Goal: Information Seeking & Learning: Learn about a topic

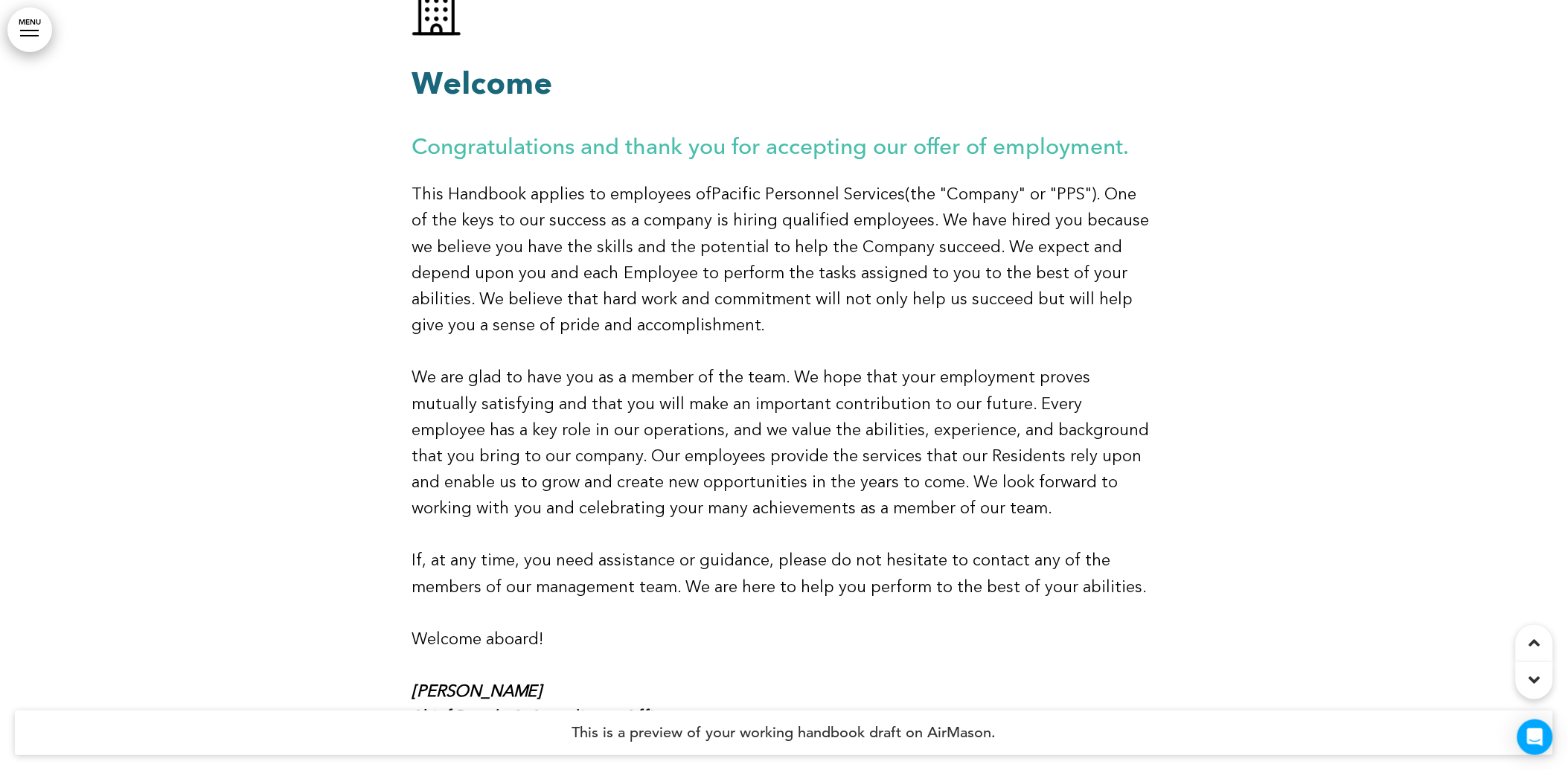
scroll to position [1074, 0]
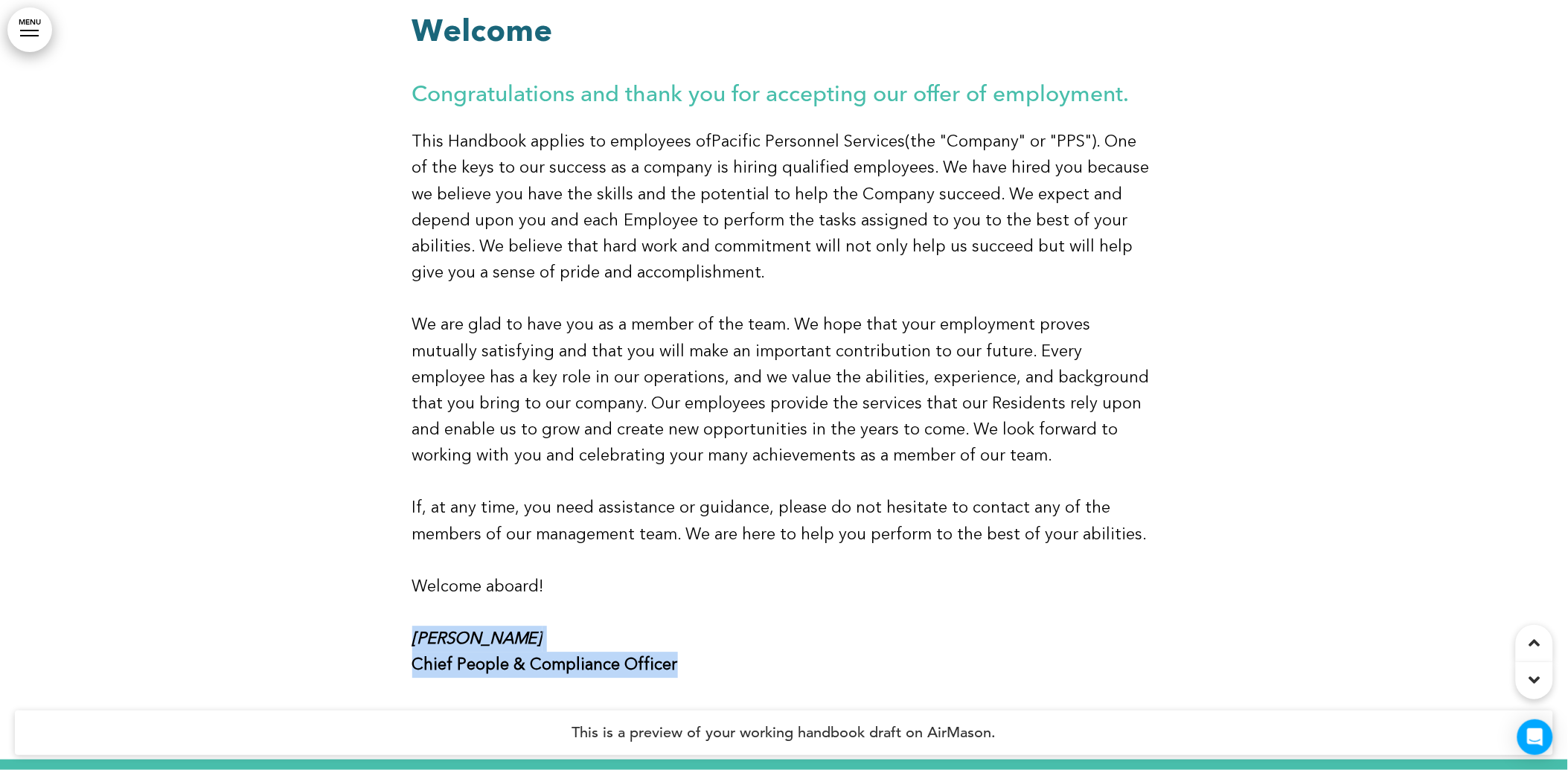
drag, startPoint x: 548, startPoint y: 640, endPoint x: 377, endPoint y: 611, distance: 173.4
click at [377, 611] on div "Welcome Congratulations and thank you for accepting our offer of employment. Th…" at bounding box center [784, 318] width 1568 height 881
drag, startPoint x: 377, startPoint y: 611, endPoint x: 549, endPoint y: 636, distance: 173.8
click at [549, 636] on p "[PERSON_NAME] Chief People & Compliance Officer" at bounding box center [784, 652] width 744 height 52
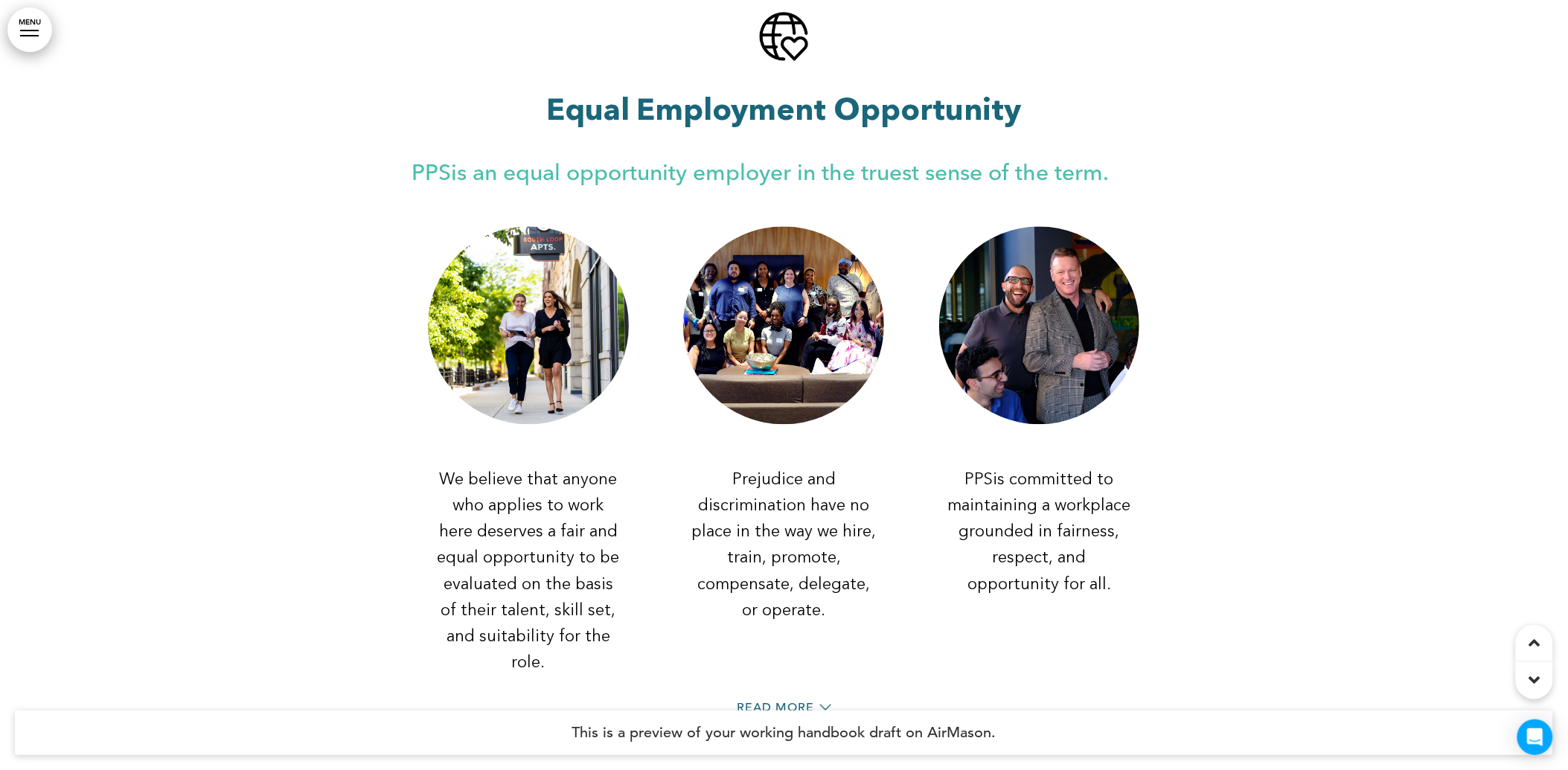
scroll to position [7356, 0]
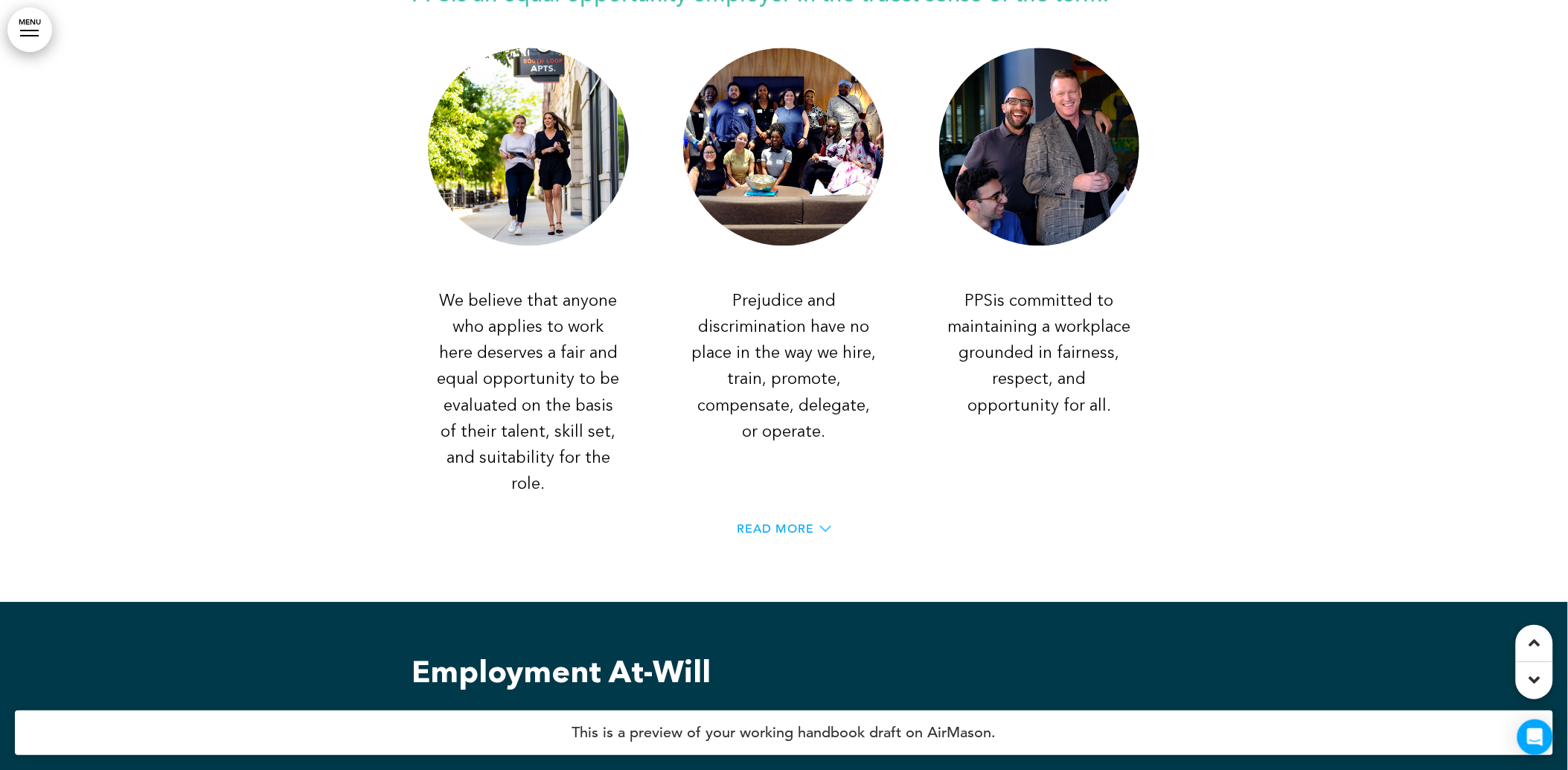
click at [784, 523] on span "Read More" at bounding box center [776, 529] width 78 height 12
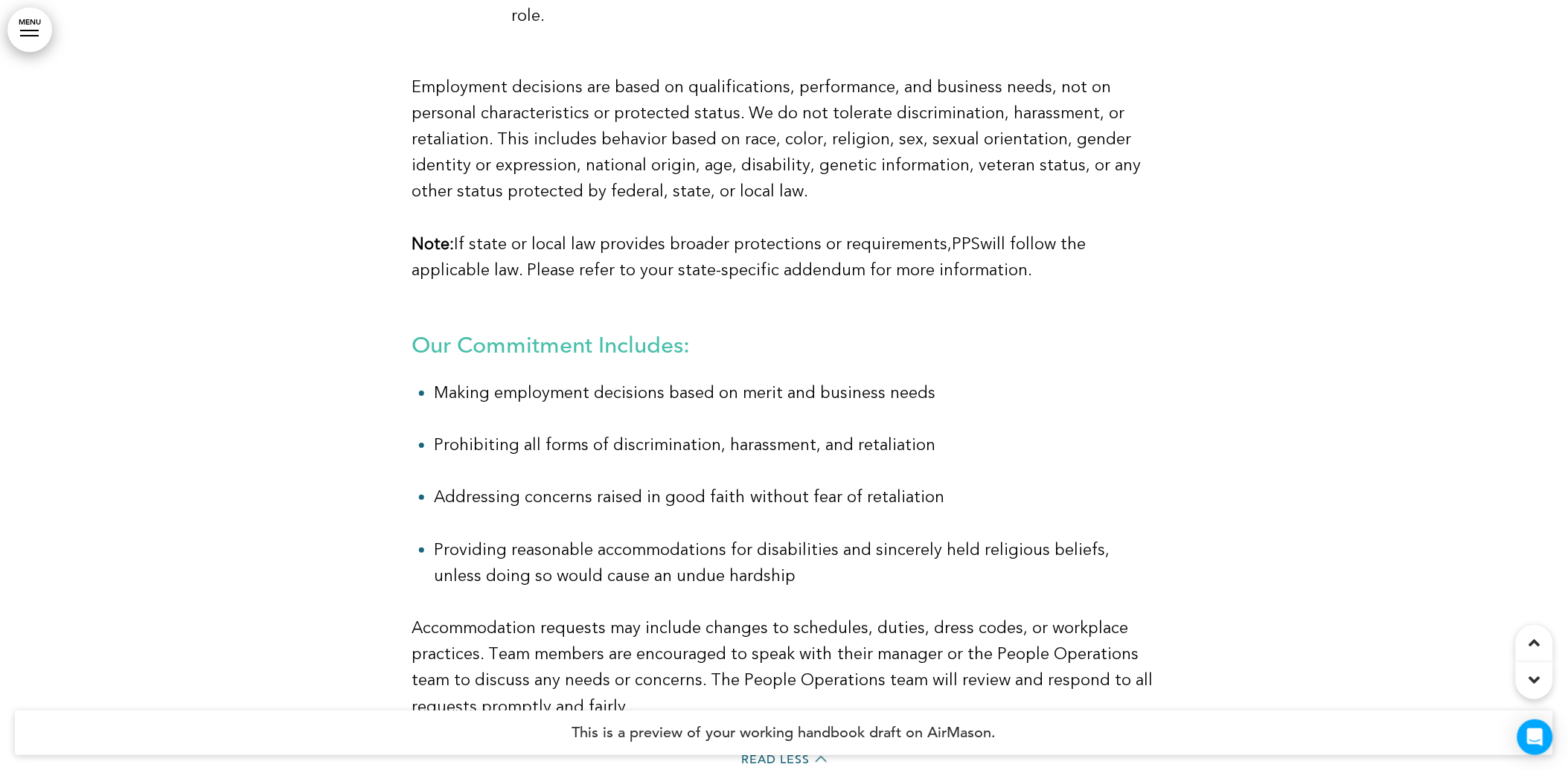
scroll to position [7935, 0]
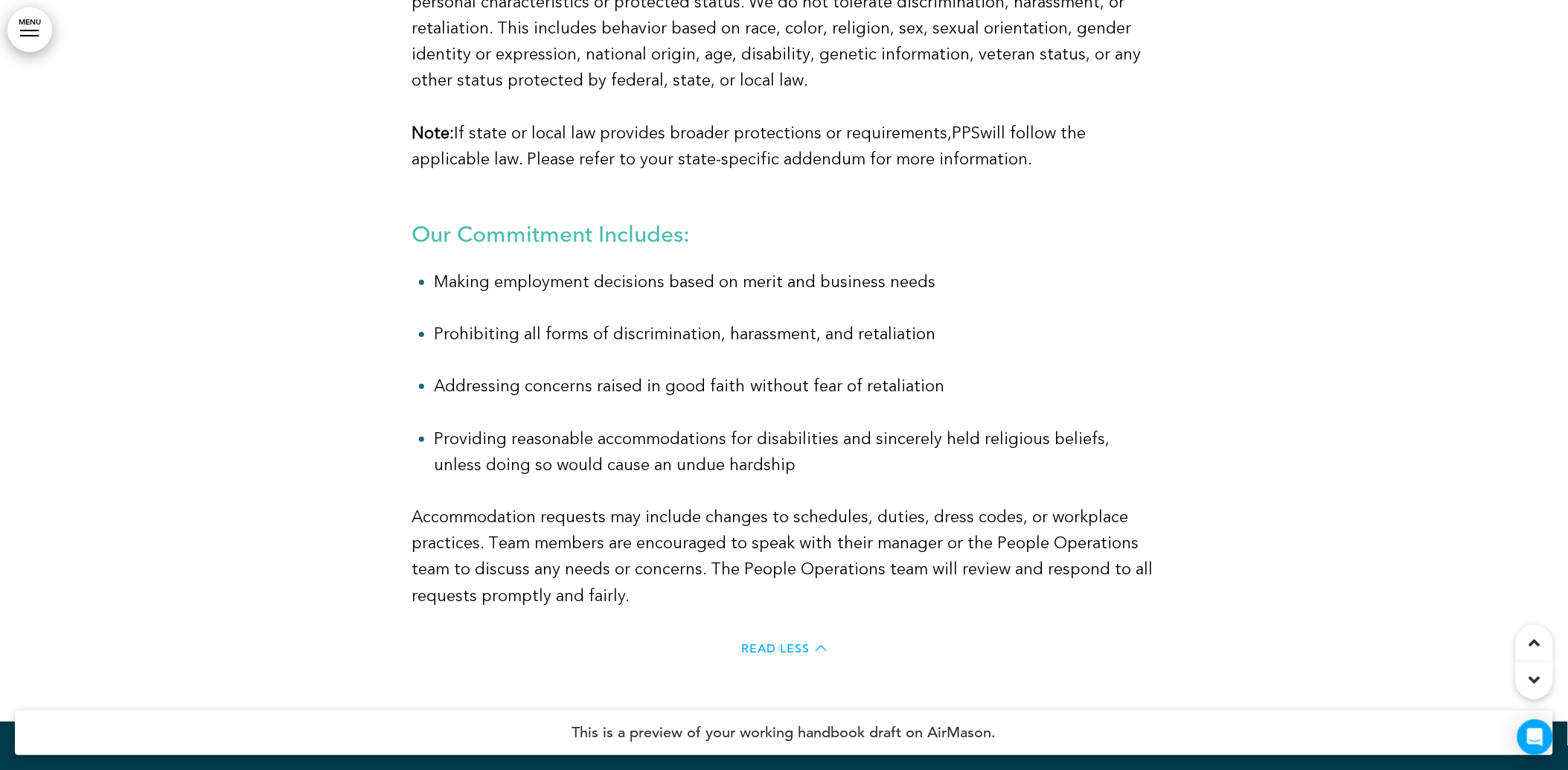
click at [776, 643] on span "Read Less" at bounding box center [775, 648] width 68 height 12
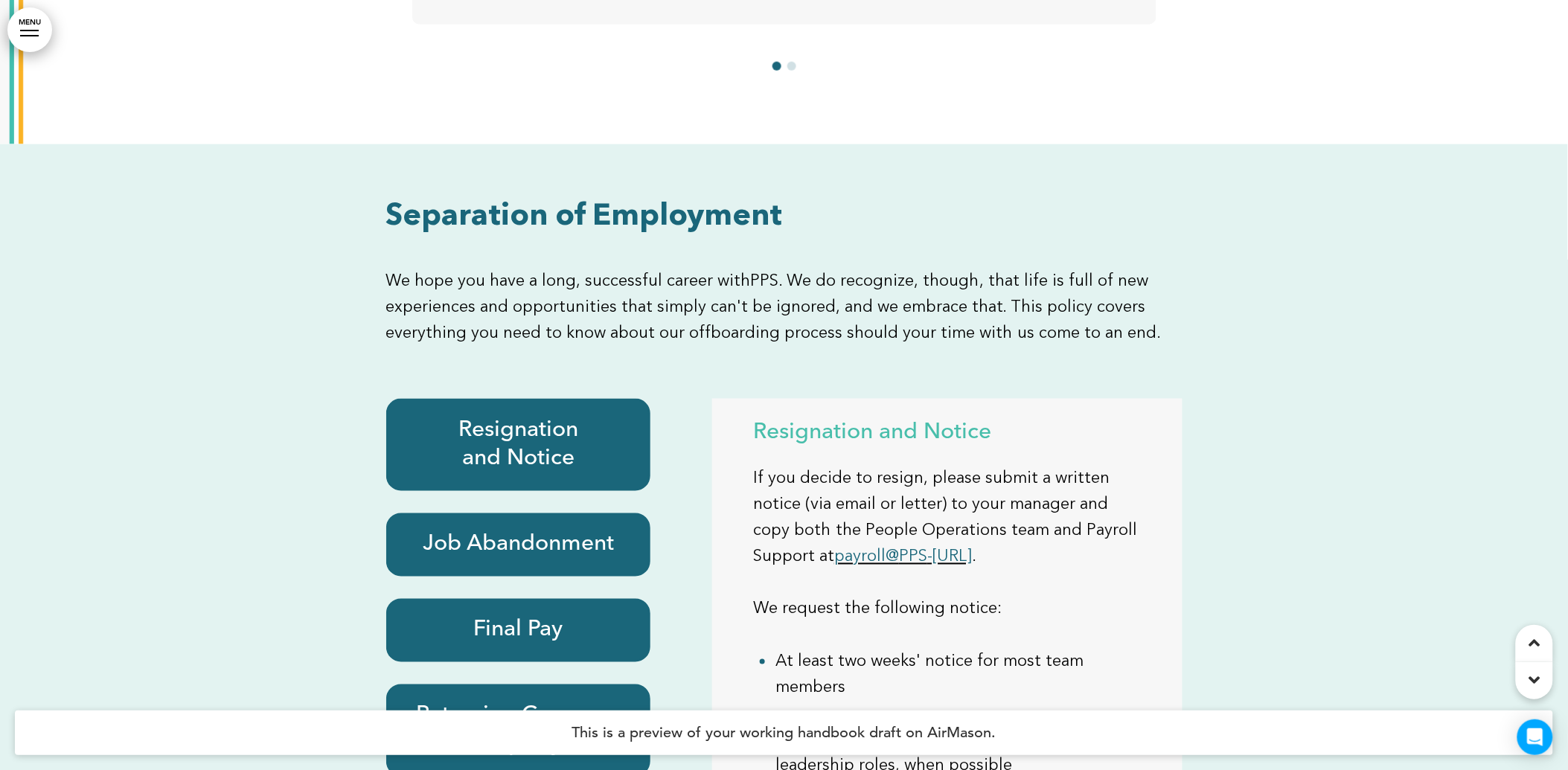
scroll to position [12757, 0]
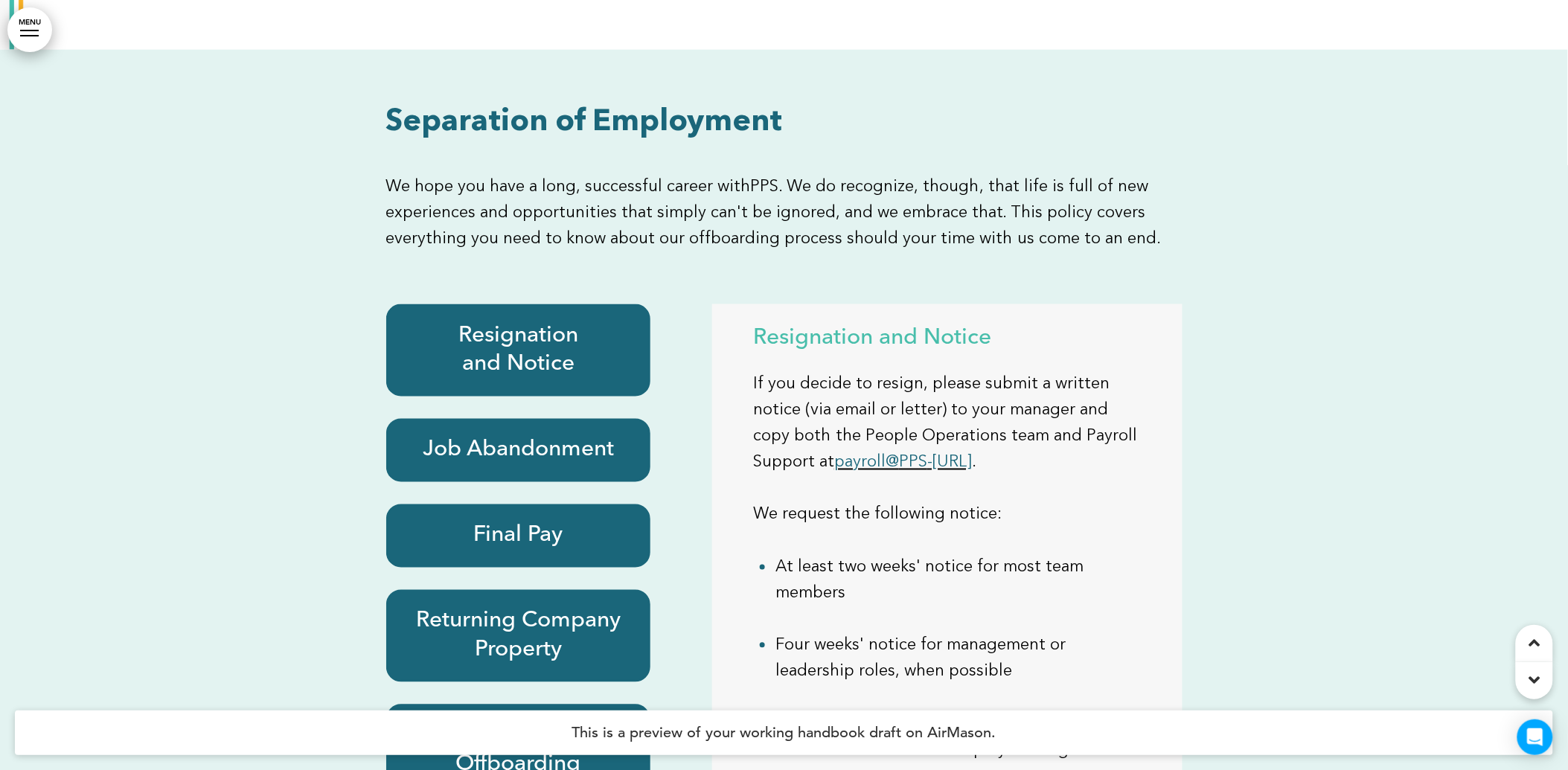
click at [522, 322] on h6 "Resignation and Notice" at bounding box center [518, 350] width 231 height 58
click at [534, 436] on h6 "Job Abandonment" at bounding box center [518, 450] width 231 height 29
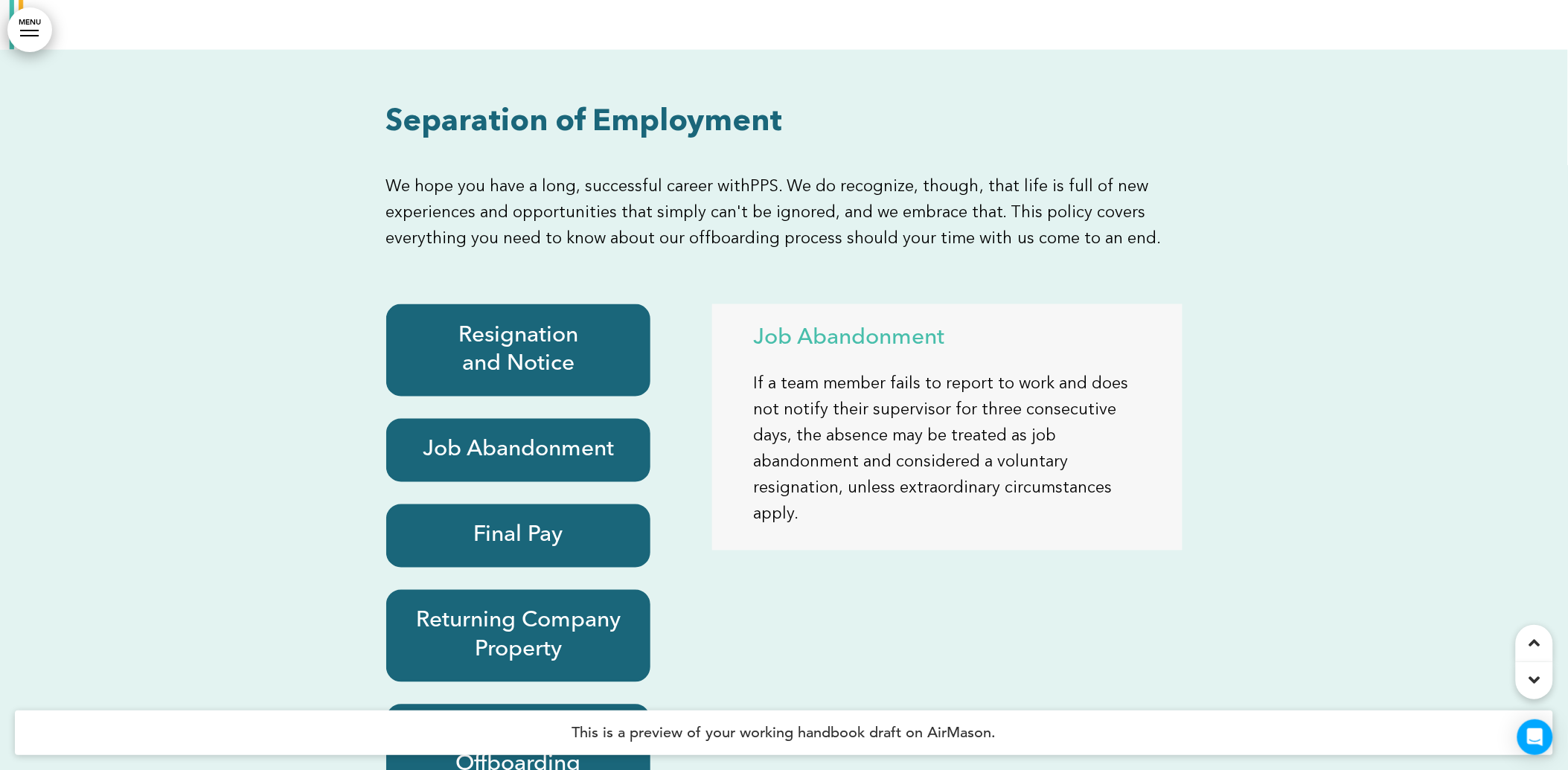
click at [541, 504] on div "Final Pay" at bounding box center [518, 535] width 265 height 63
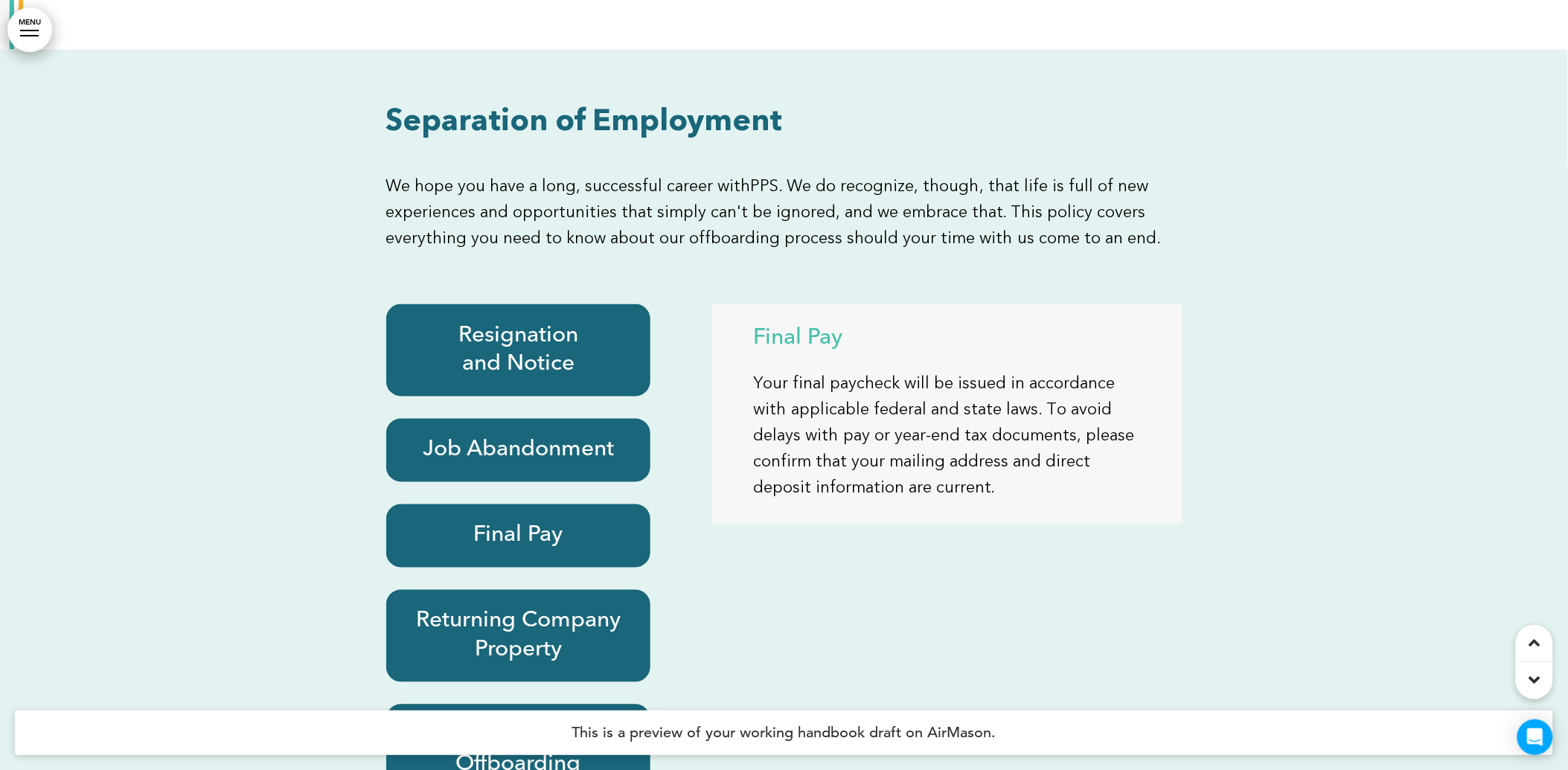
click at [533, 590] on div "Returning Company Property" at bounding box center [518, 636] width 265 height 92
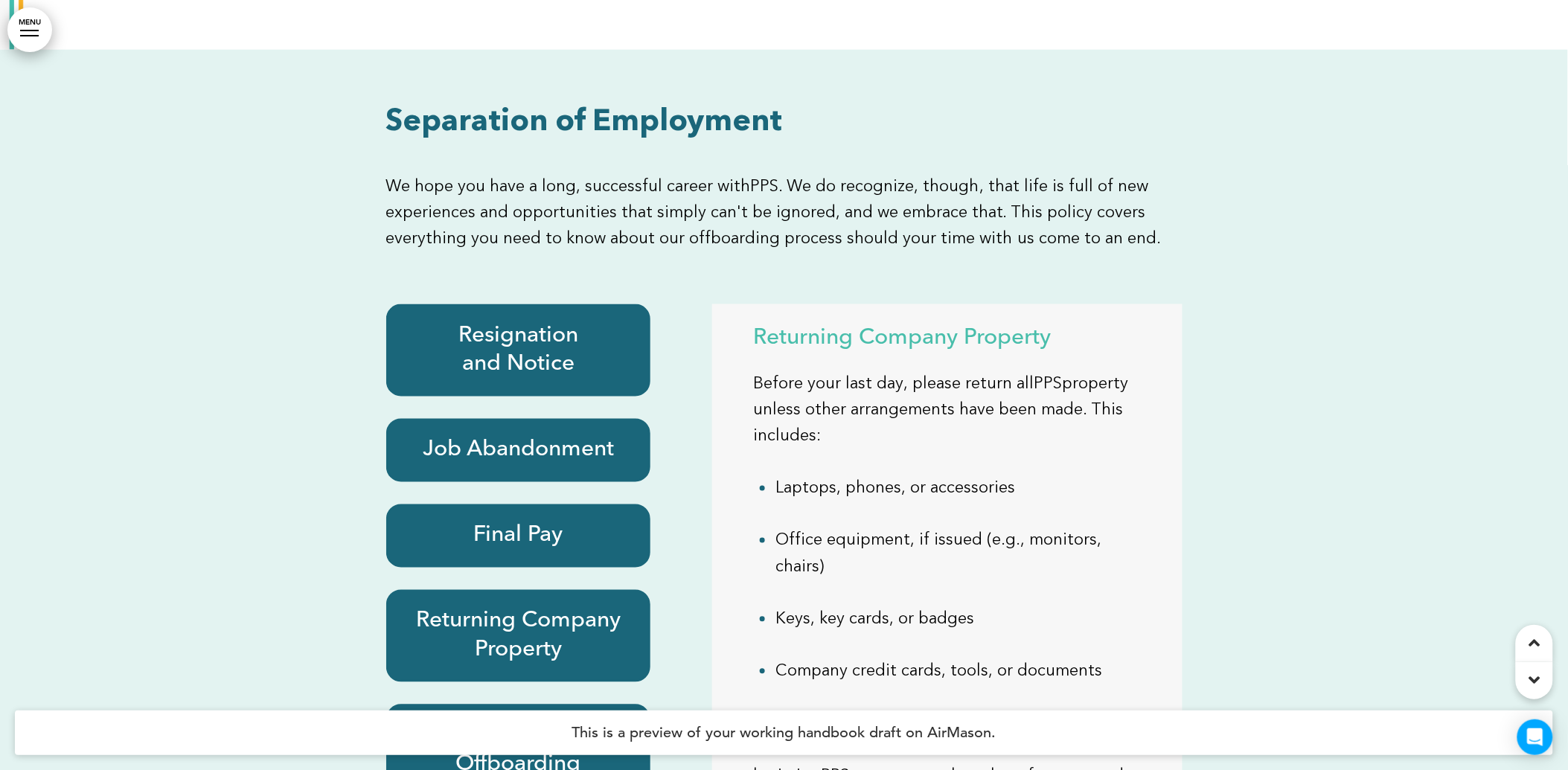
click at [523, 704] on div "Exit Interview and Offboarding" at bounding box center [518, 750] width 265 height 92
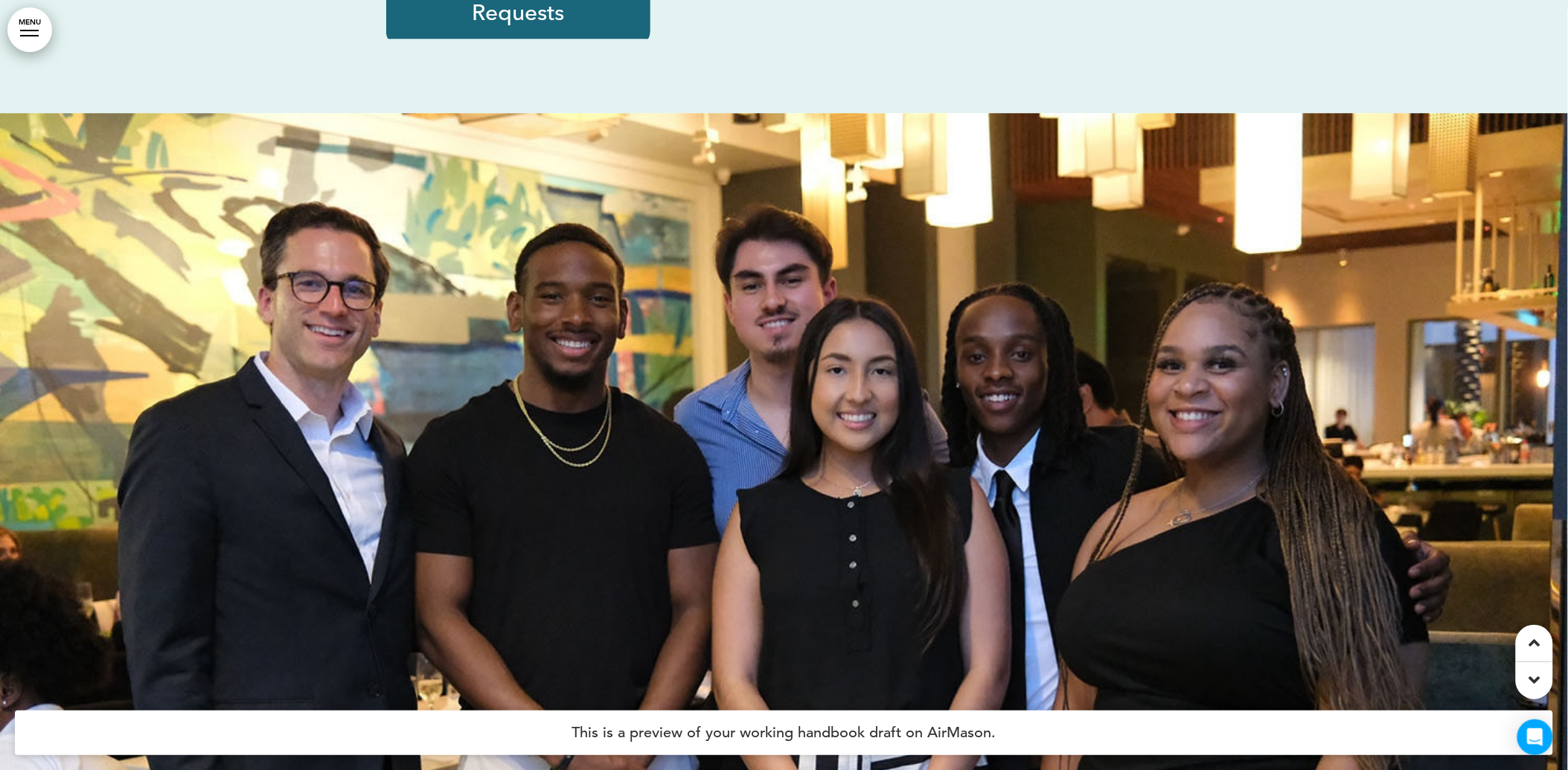
scroll to position [13583, 0]
